Goal: Navigation & Orientation: Find specific page/section

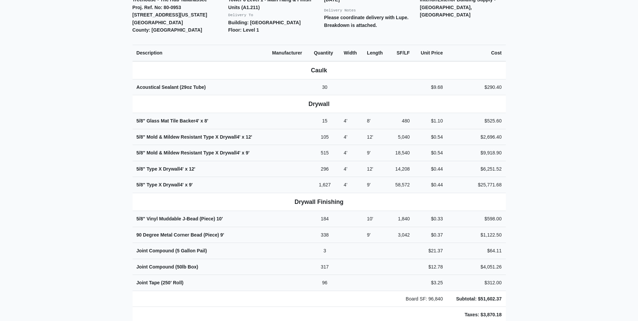
scroll to position [34, 0]
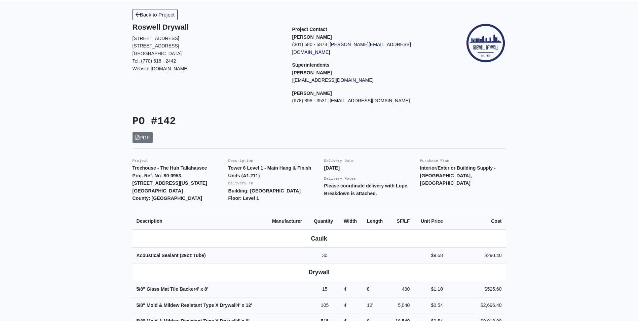
drag, startPoint x: 27, startPoint y: 179, endPoint x: 27, endPoint y: 233, distance: 54.2
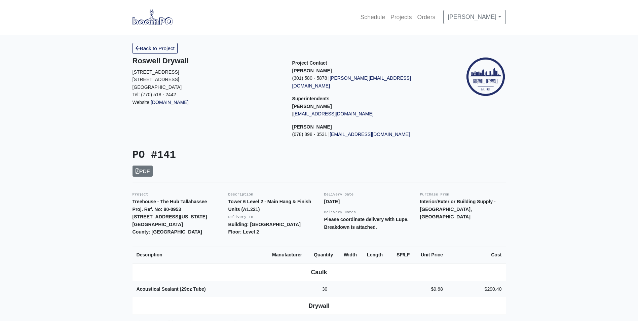
drag, startPoint x: 57, startPoint y: 224, endPoint x: 569, endPoint y: 94, distance: 528.5
